Goal: Find specific page/section: Find specific page/section

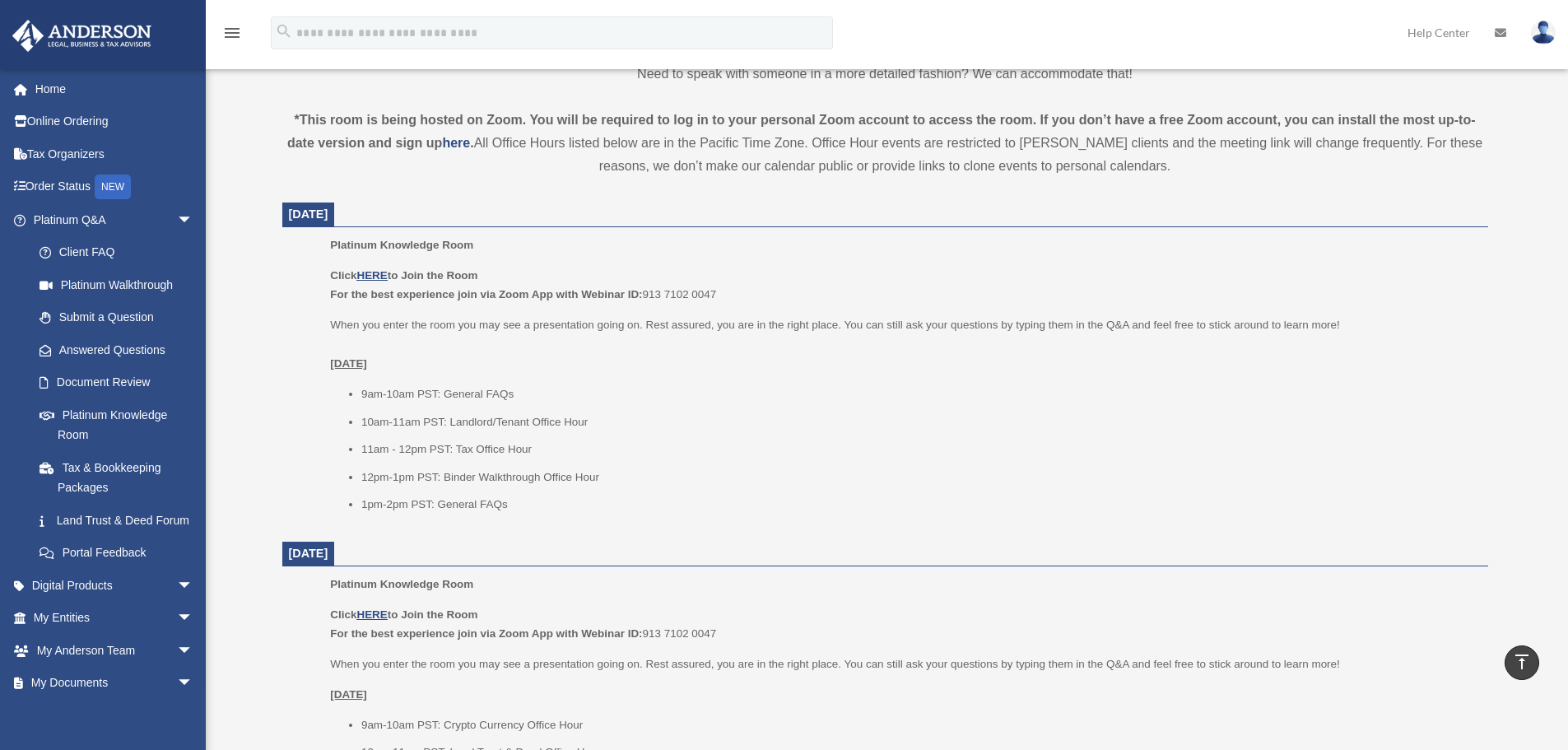
scroll to position [494, 0]
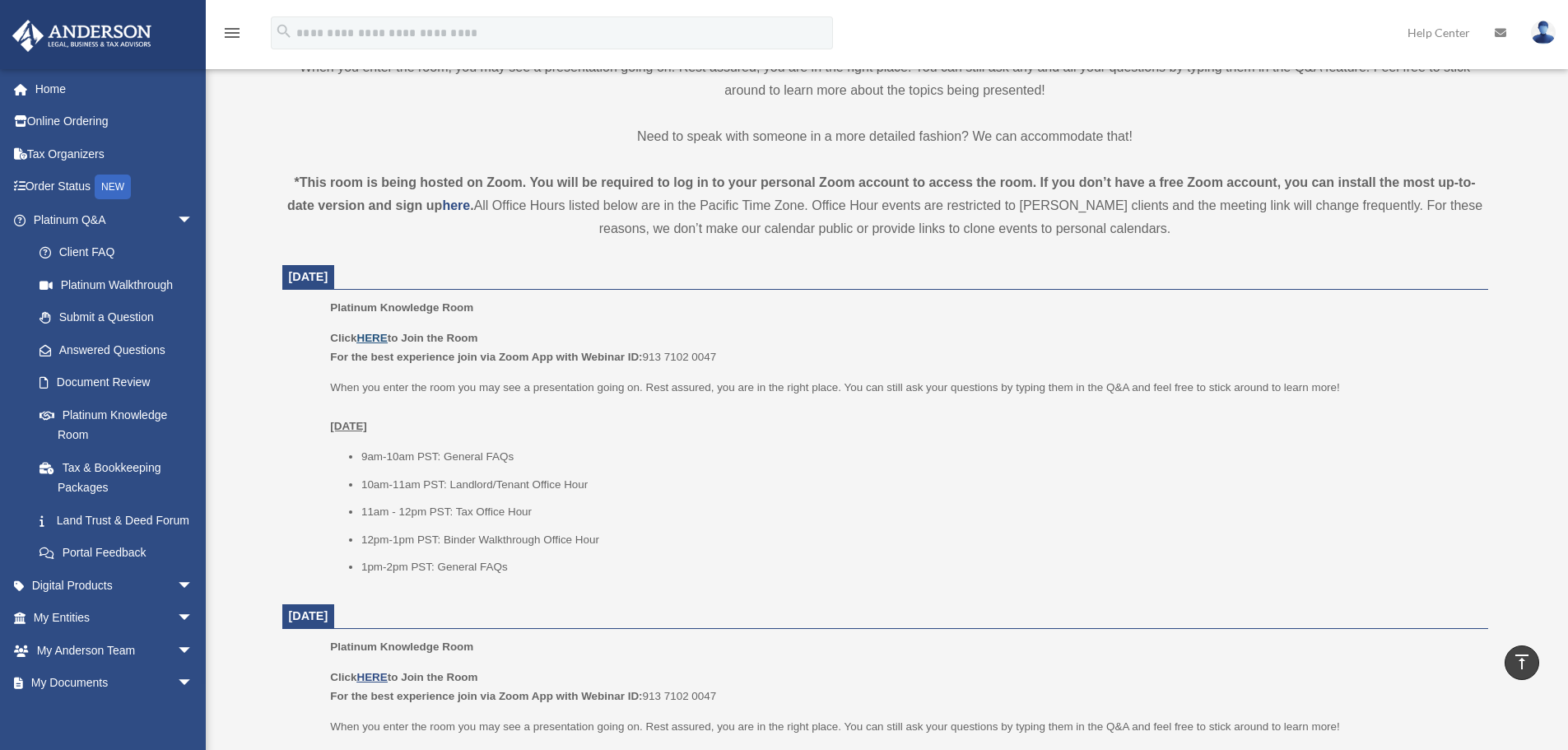
click at [372, 335] on u "HERE" at bounding box center [372, 338] width 30 height 13
click at [702, 431] on p "When you enter the room you may see a presentation going on. Rest assured, you …" at bounding box center [903, 406] width 1146 height 58
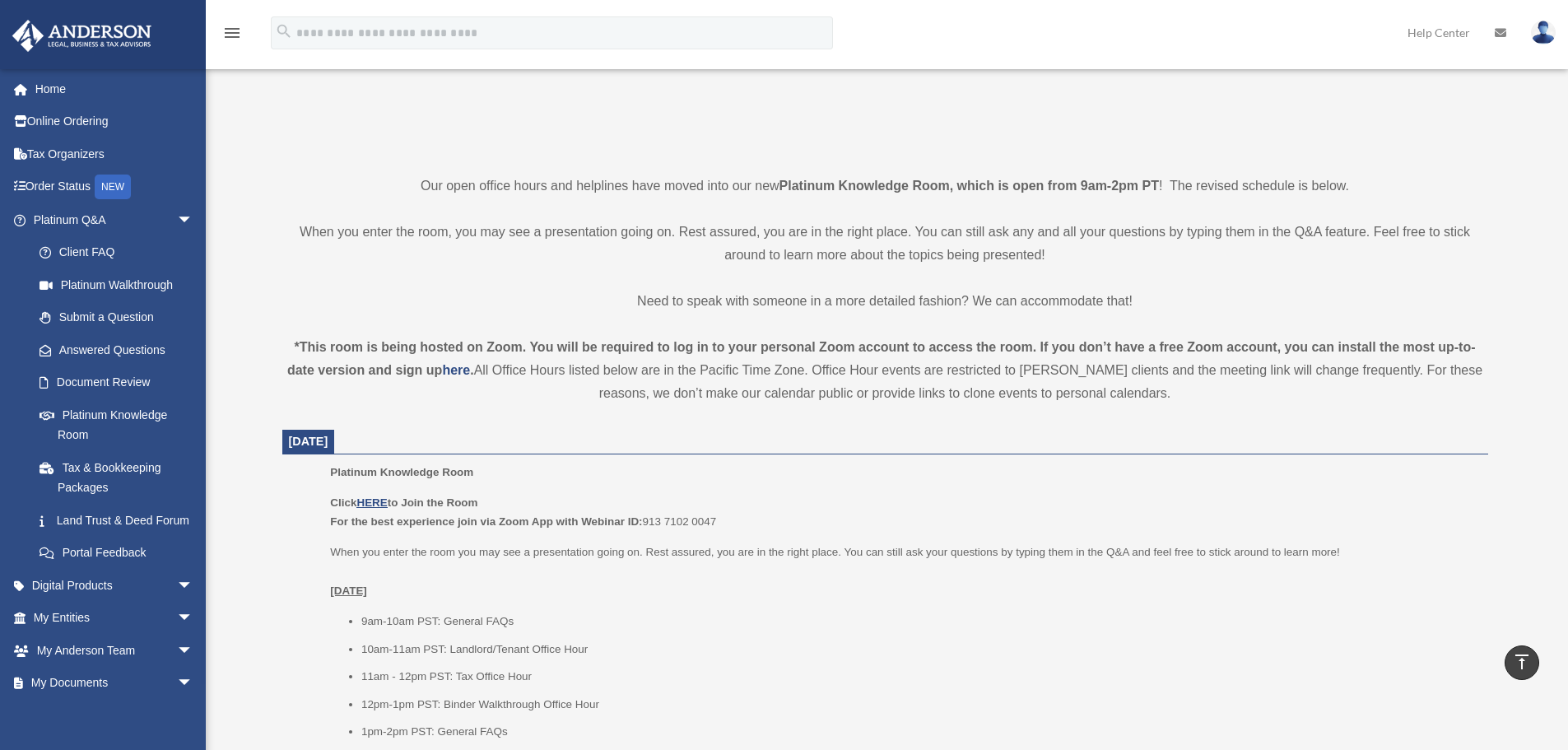
scroll to position [247, 0]
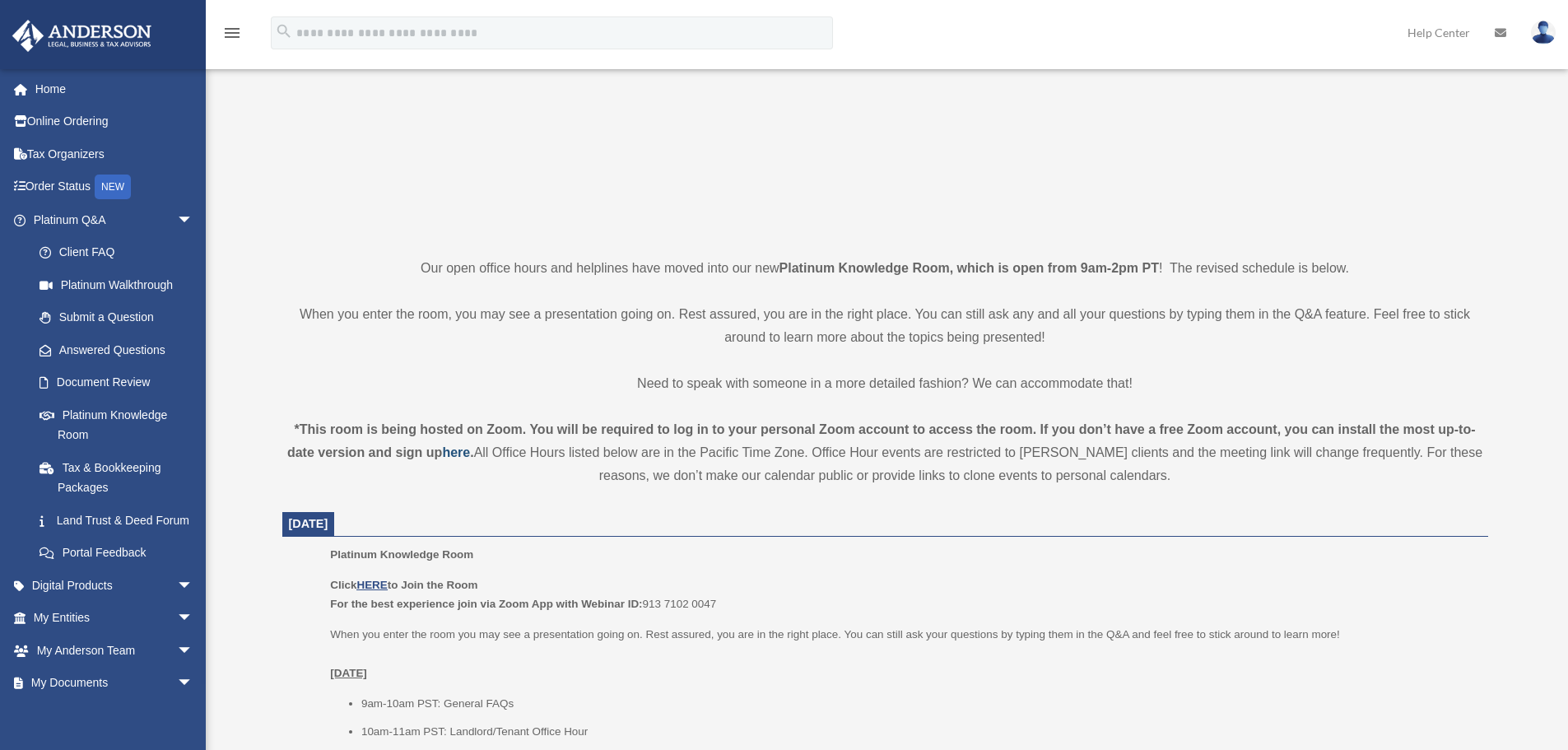
click at [454, 450] on strong "here" at bounding box center [456, 453] width 28 height 14
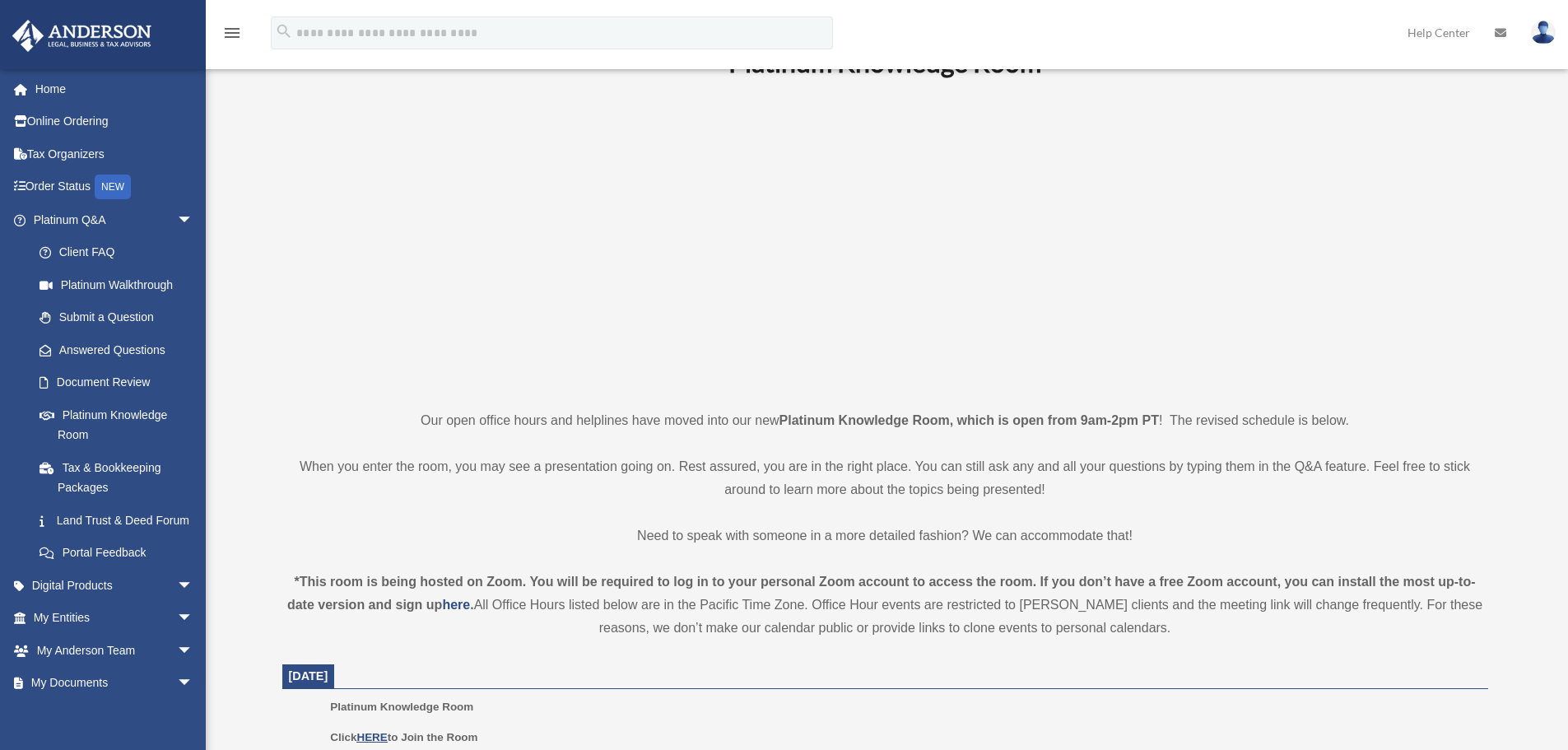
scroll to position [329, 0]
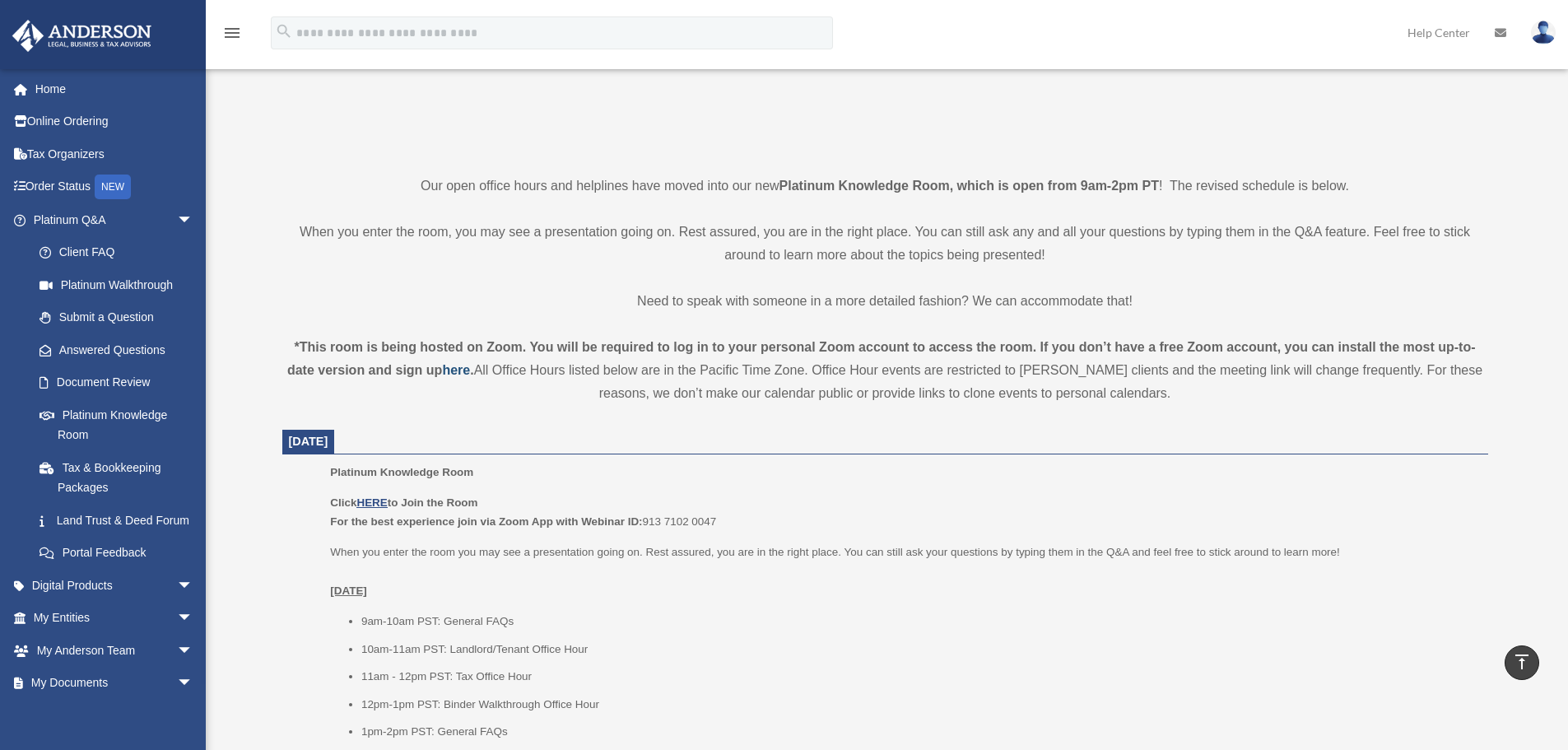
drag, startPoint x: 464, startPoint y: 372, endPoint x: 463, endPoint y: 391, distance: 19.0
click at [464, 372] on strong "here" at bounding box center [456, 370] width 28 height 14
click at [372, 501] on u "HERE" at bounding box center [372, 502] width 30 height 13
click at [752, 500] on p "Click HERE to Join the Room For the best experience join via Zoom App with Webi…" at bounding box center [903, 512] width 1146 height 39
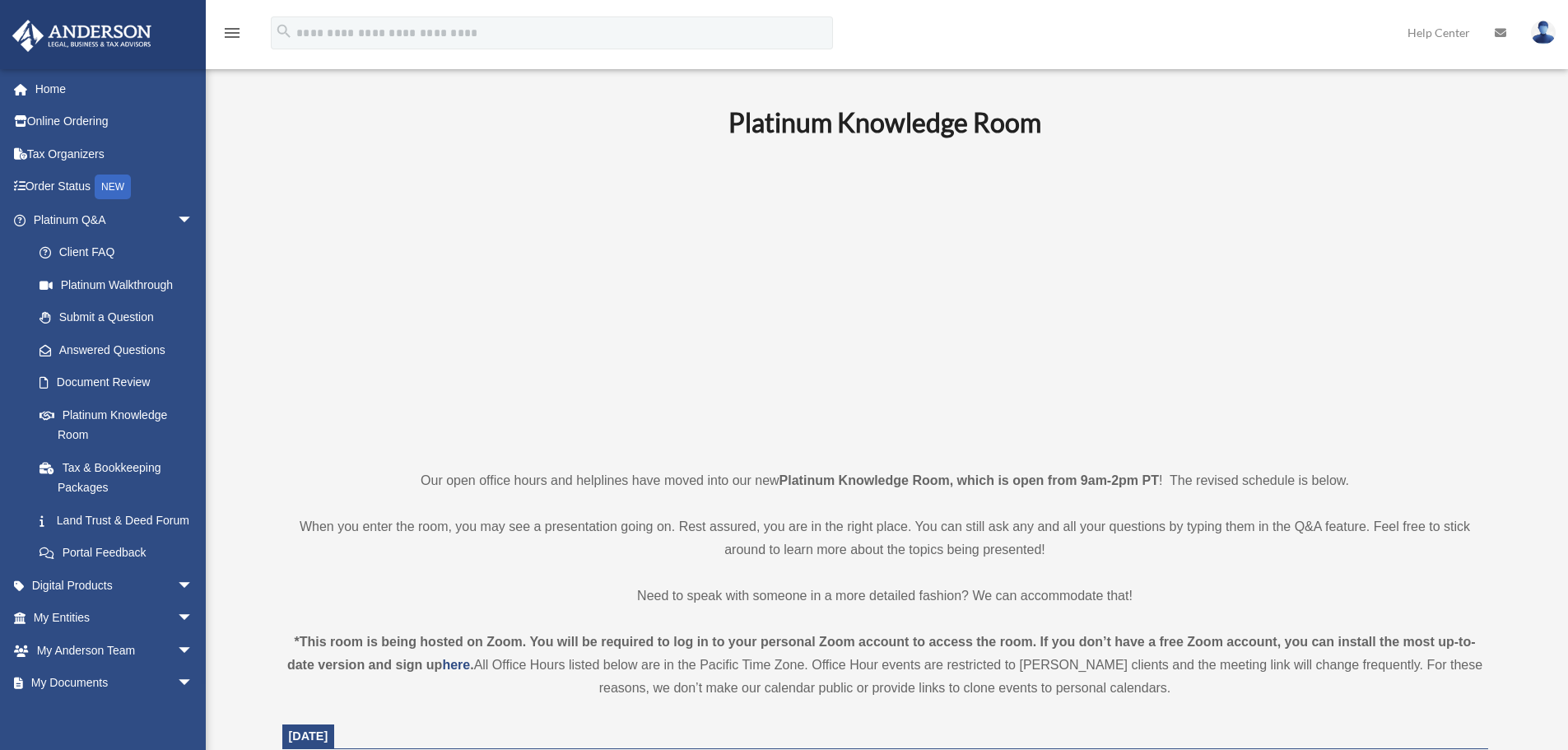
scroll to position [0, 0]
